Goal: Download file/media

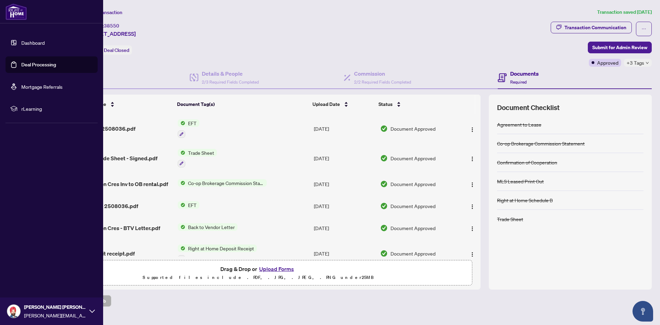
click at [25, 42] on link "Dashboard" at bounding box center [32, 43] width 23 height 6
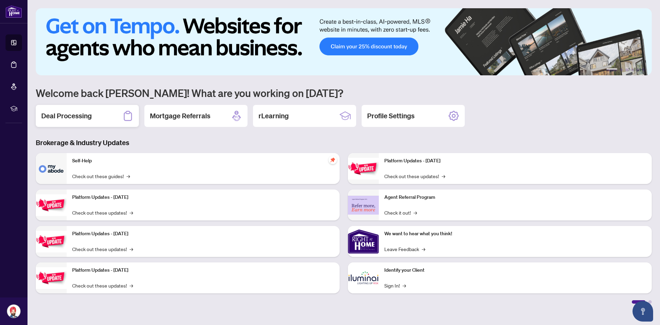
click at [82, 111] on h2 "Deal Processing" at bounding box center [66, 116] width 51 height 10
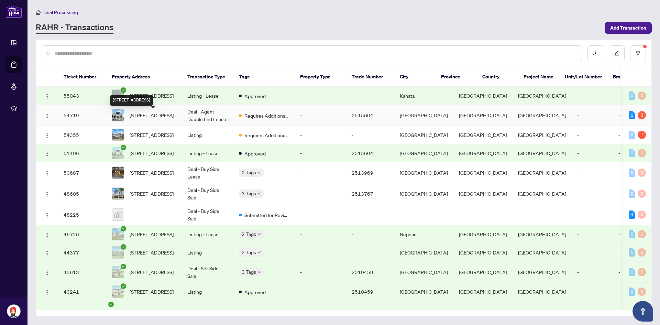
click at [155, 119] on span "[STREET_ADDRESS]" at bounding box center [152, 115] width 44 height 8
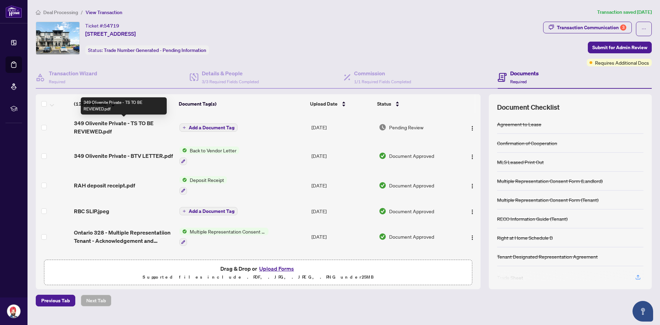
click at [92, 123] on span "349 Olivenite Private - TS TO BE REVIEWED.pdf" at bounding box center [124, 127] width 100 height 17
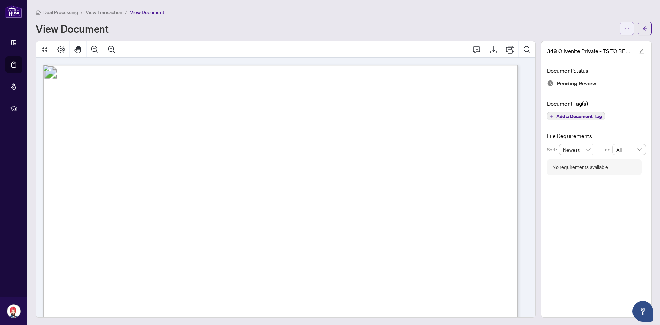
click at [625, 26] on icon "ellipsis" at bounding box center [627, 28] width 5 height 5
click at [585, 47] on li "Download" at bounding box center [597, 43] width 61 height 11
click at [114, 13] on span "View Transaction" at bounding box center [104, 12] width 37 height 6
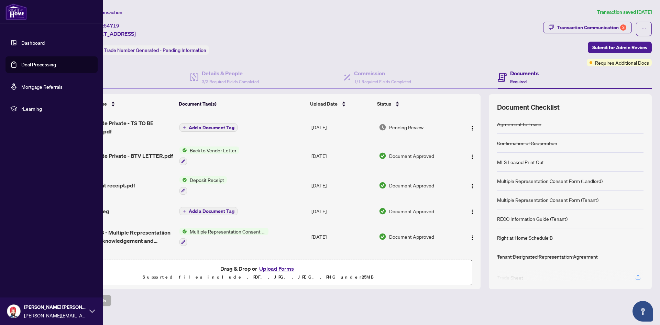
click at [21, 40] on link "Dashboard" at bounding box center [32, 43] width 23 height 6
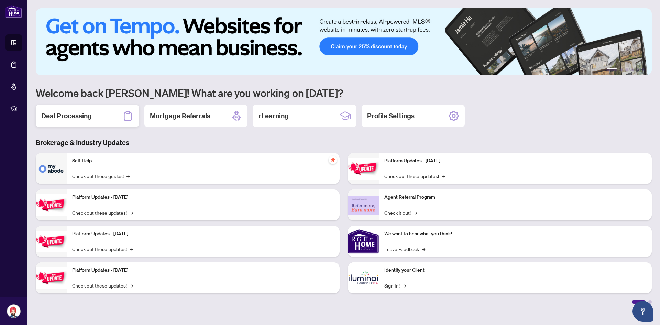
click at [104, 110] on div "Deal Processing" at bounding box center [87, 116] width 103 height 22
